Goal: Find specific page/section: Find specific page/section

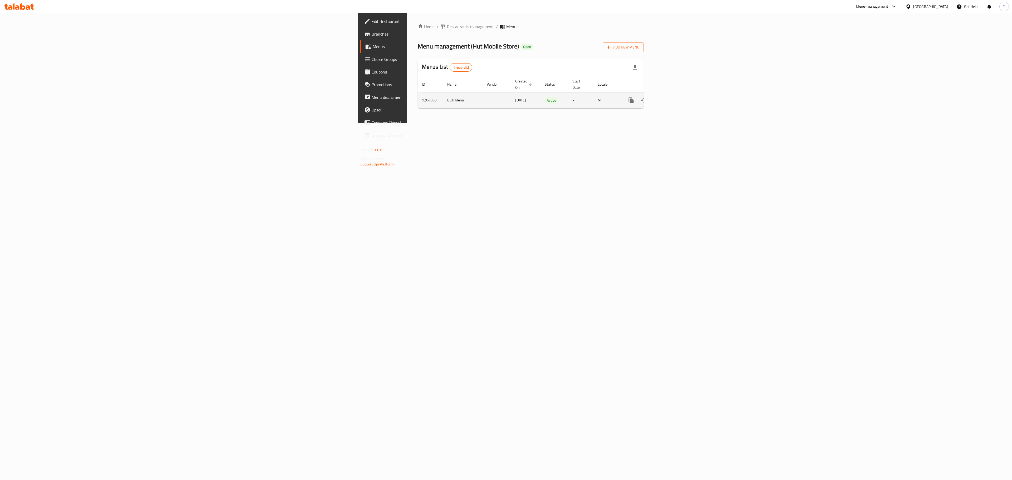
click at [672, 98] on icon "enhanced table" at bounding box center [669, 100] width 5 height 5
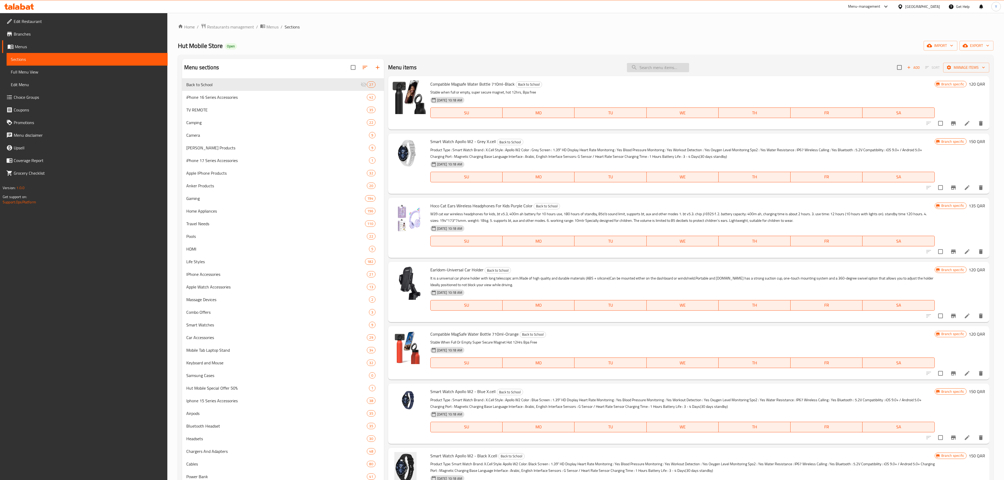
click at [646, 67] on input "search" at bounding box center [658, 67] width 62 height 9
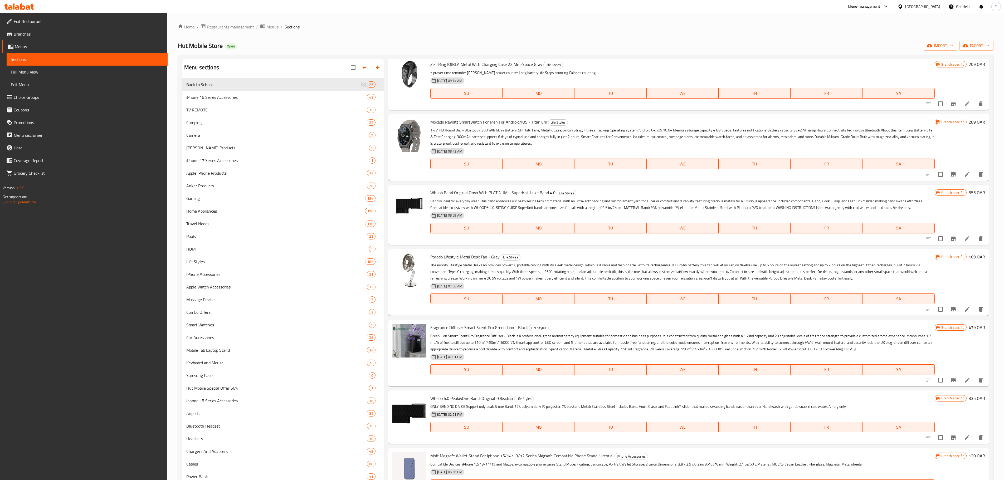
scroll to position [1192, 0]
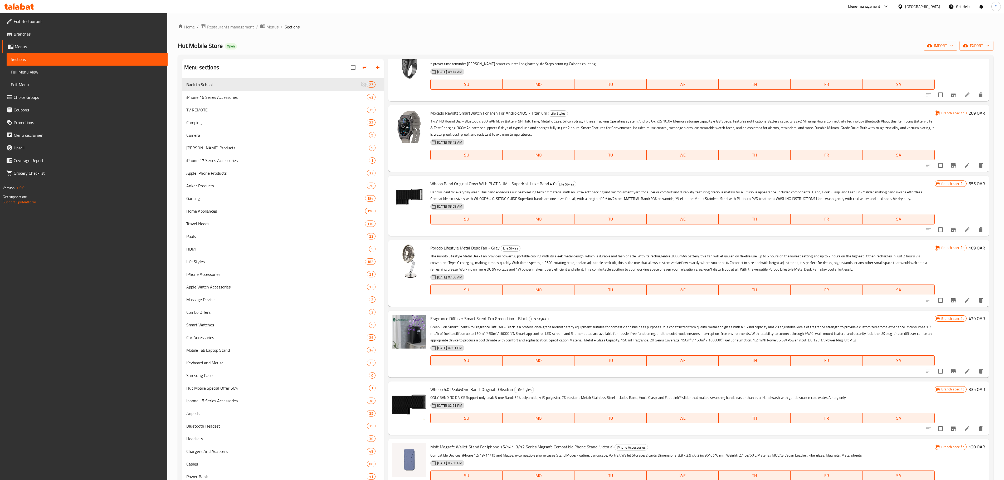
type input "meta"
click at [353, 65] on input "checkbox" at bounding box center [353, 67] width 11 height 11
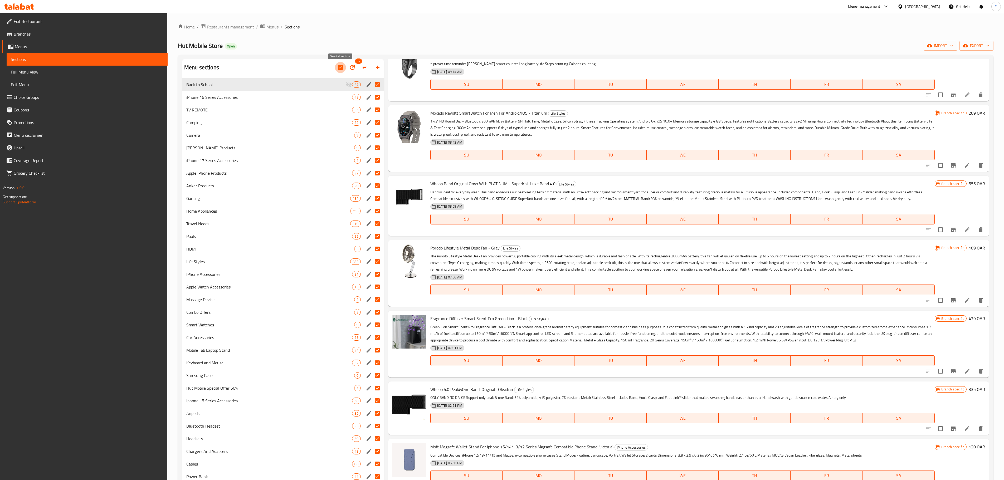
click at [341, 70] on input "checkbox" at bounding box center [340, 67] width 11 height 11
checkbox input "false"
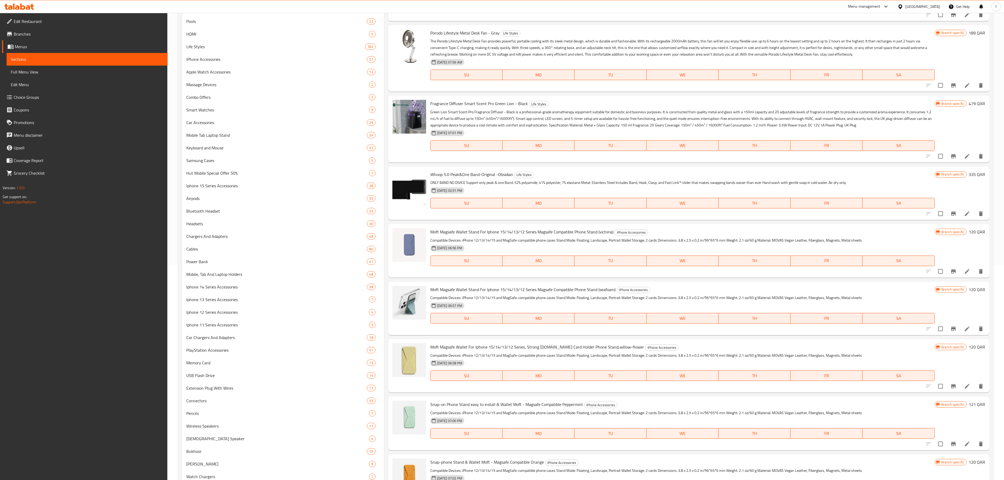
scroll to position [274, 0]
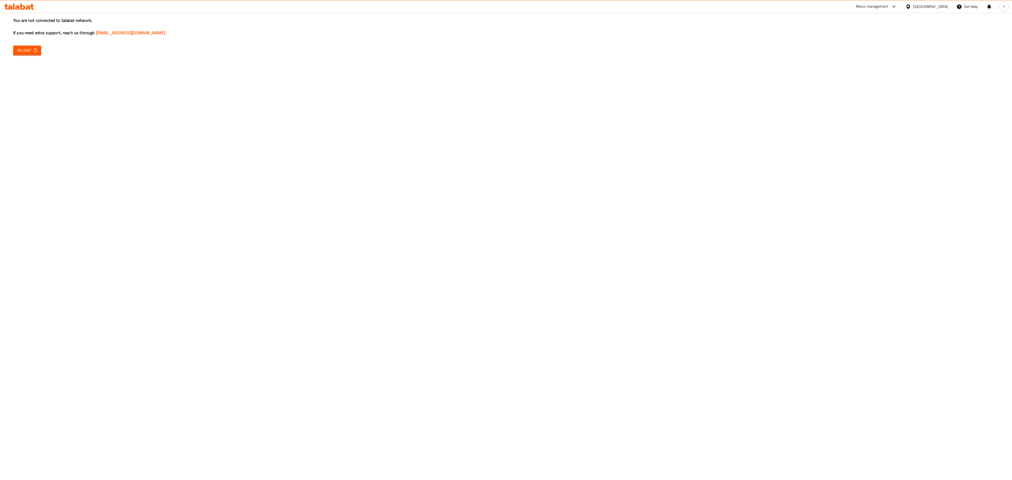
click at [37, 51] on icon "button" at bounding box center [35, 50] width 5 height 5
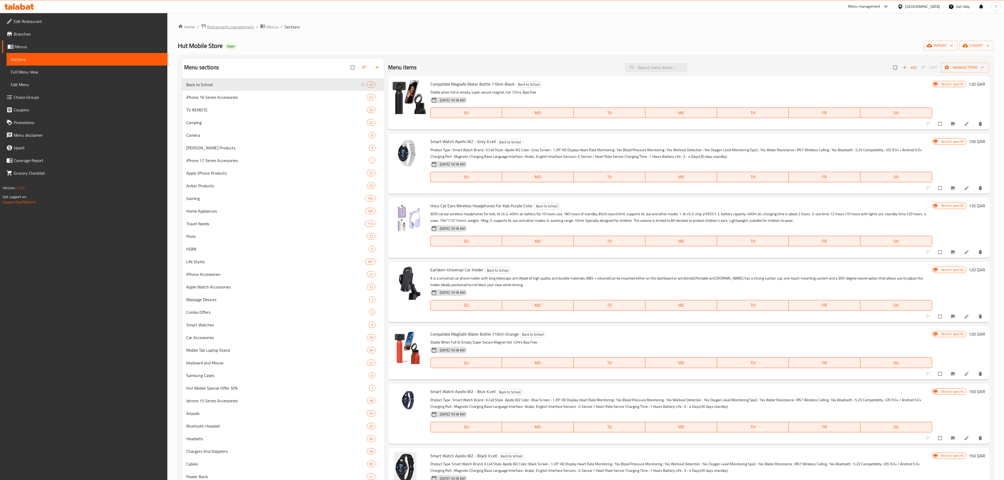
click at [240, 25] on span "Restaurants management" at bounding box center [230, 27] width 47 height 6
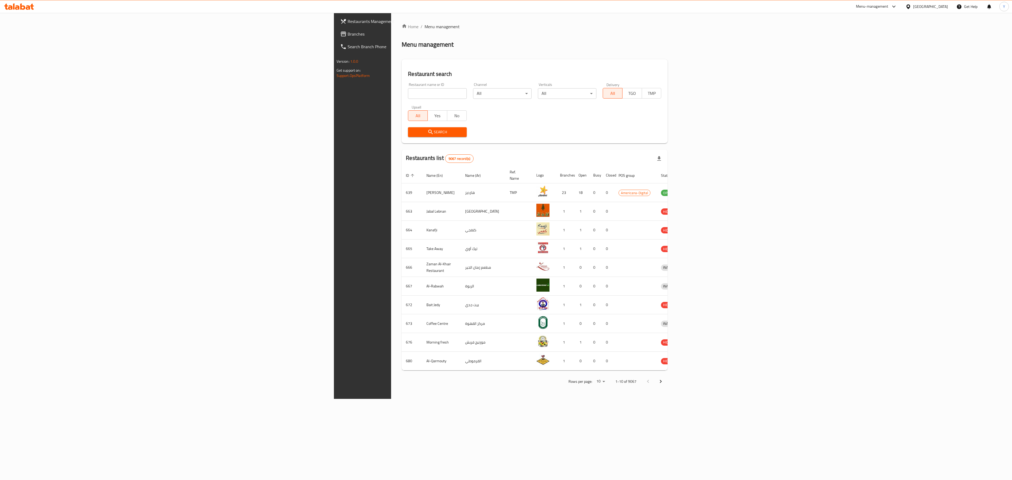
click at [897, 6] on icon at bounding box center [894, 6] width 6 height 6
click at [866, 33] on div "Catalog" at bounding box center [883, 36] width 79 height 12
